Goal: Information Seeking & Learning: Learn about a topic

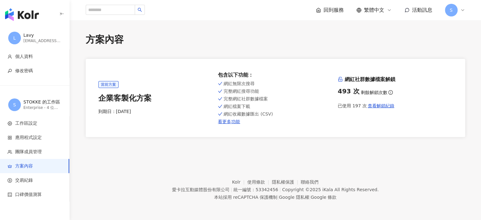
click at [334, 3] on div "回到服務 繁體中文 活動訊息 S" at bounding box center [275, 10] width 379 height 20
click at [334, 8] on span "回到服務" at bounding box center [333, 10] width 20 height 7
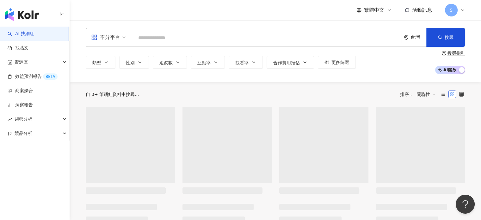
click at [172, 36] on input "search" at bounding box center [267, 38] width 264 height 12
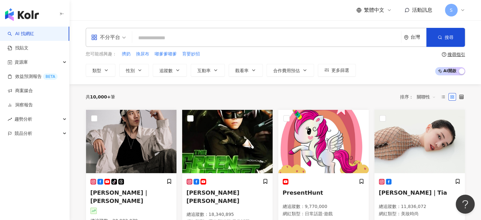
type input "**********"
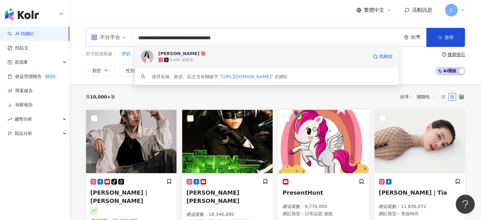
click at [148, 53] on img at bounding box center [147, 56] width 13 height 13
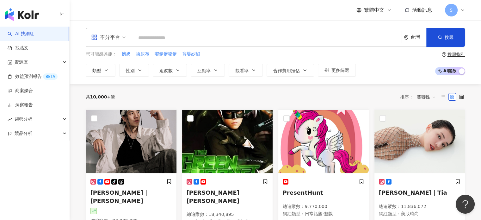
click at [199, 38] on input "search" at bounding box center [267, 38] width 264 height 12
paste input "**********"
type input "**********"
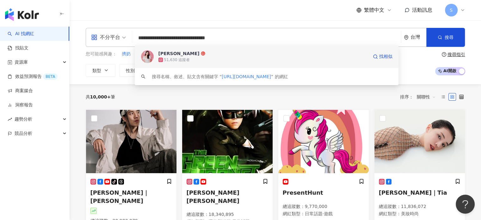
click at [146, 55] on img at bounding box center [147, 56] width 13 height 13
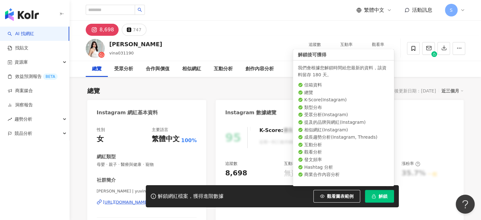
click at [371, 196] on button "解鎖" at bounding box center [379, 196] width 29 height 13
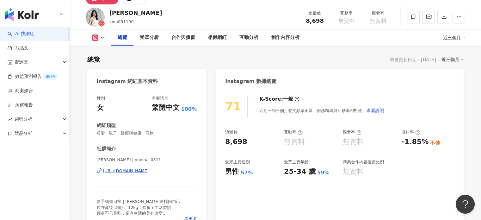
scroll to position [32, 0]
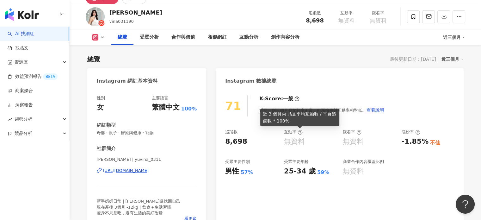
click at [299, 133] on icon at bounding box center [299, 132] width 5 height 5
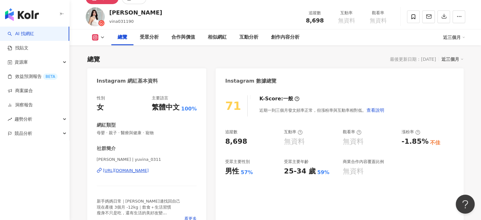
scroll to position [0, 0]
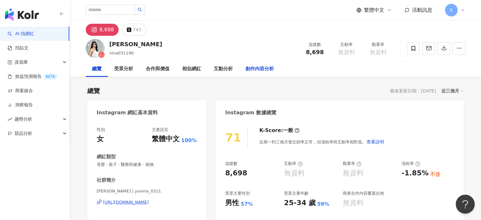
click at [264, 69] on div "創作內容分析" at bounding box center [259, 69] width 28 height 8
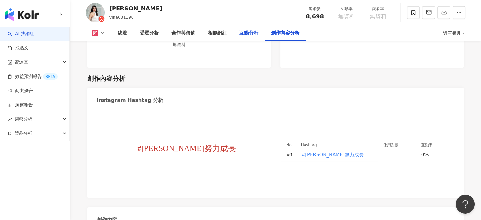
click at [246, 32] on div "互動分析" at bounding box center [248, 33] width 19 height 8
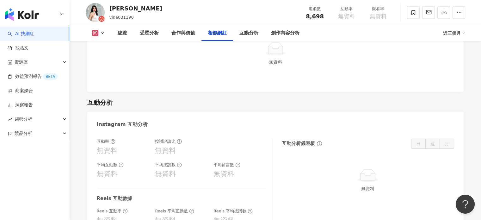
scroll to position [1220, 0]
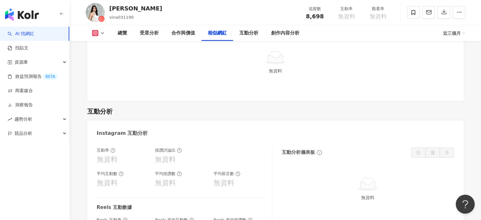
click at [216, 31] on div "相似網紅" at bounding box center [217, 33] width 19 height 8
click at [184, 32] on div "合作與價值" at bounding box center [183, 33] width 24 height 8
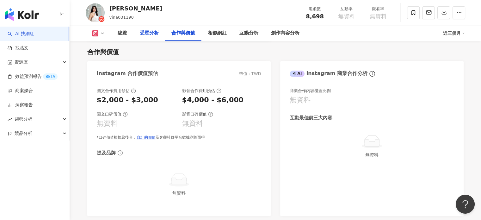
click at [156, 35] on div "受眾分析" at bounding box center [149, 33] width 19 height 8
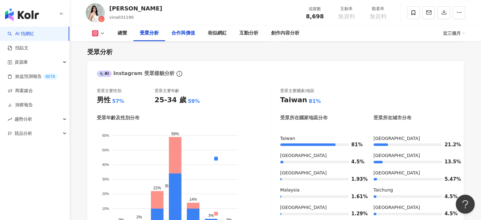
click at [181, 37] on div "合作與價值" at bounding box center [183, 33] width 24 height 8
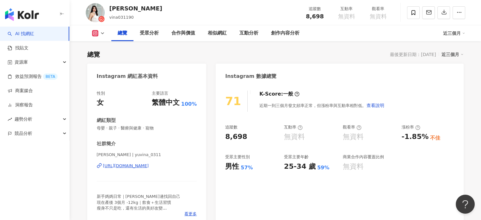
scroll to position [27, 0]
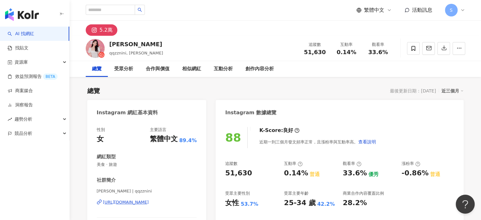
click at [221, 35] on div "5.2萬" at bounding box center [275, 28] width 405 height 15
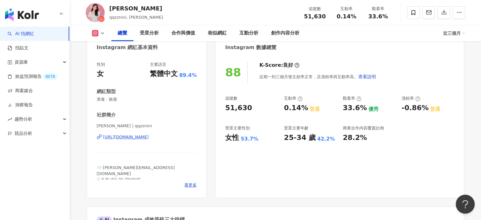
scroll to position [63, 0]
